Goal: Information Seeking & Learning: Learn about a topic

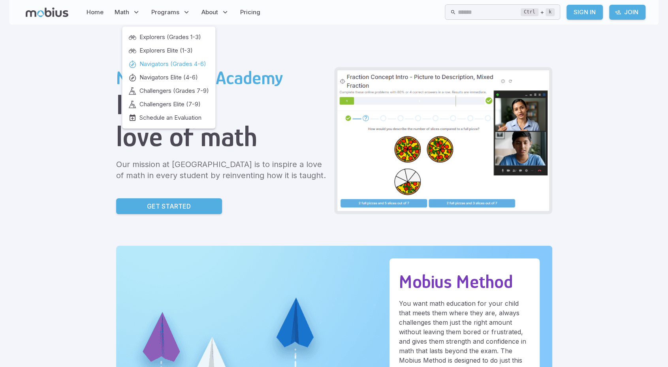
click at [164, 64] on span "Navigators (Grades 4-6)" at bounding box center [173, 64] width 67 height 9
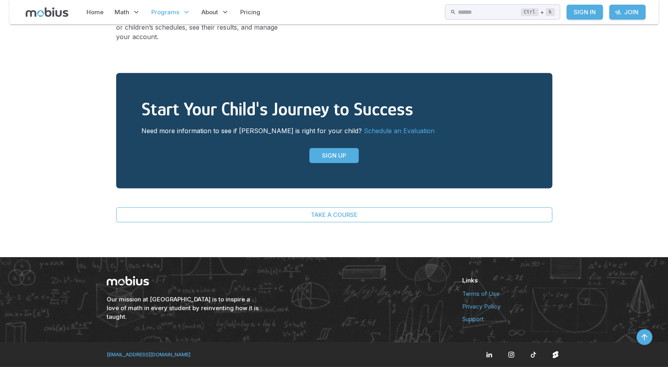
scroll to position [1581, 0]
click at [95, 47] on div "Each week you will receive a detailed summary of your child’s progress, and any…" at bounding box center [334, 0] width 668 height 513
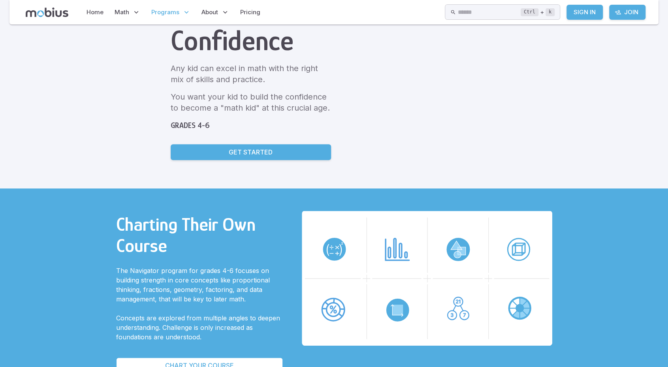
scroll to position [0, 0]
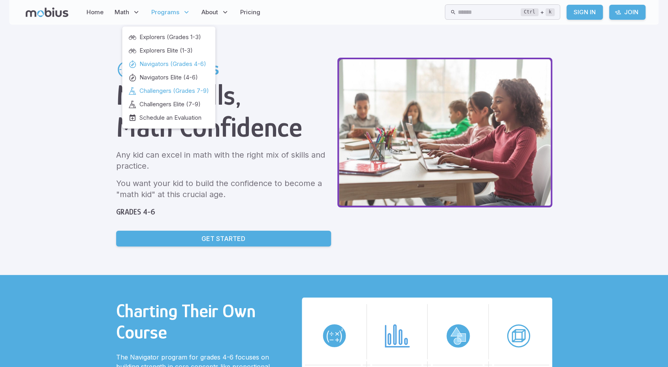
click at [162, 91] on span "Challengers (Grades 7-9)" at bounding box center [175, 91] width 70 height 9
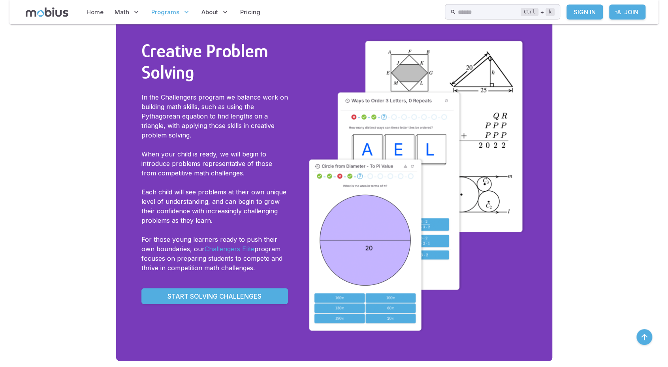
scroll to position [1067, 0]
